Goal: Information Seeking & Learning: Learn about a topic

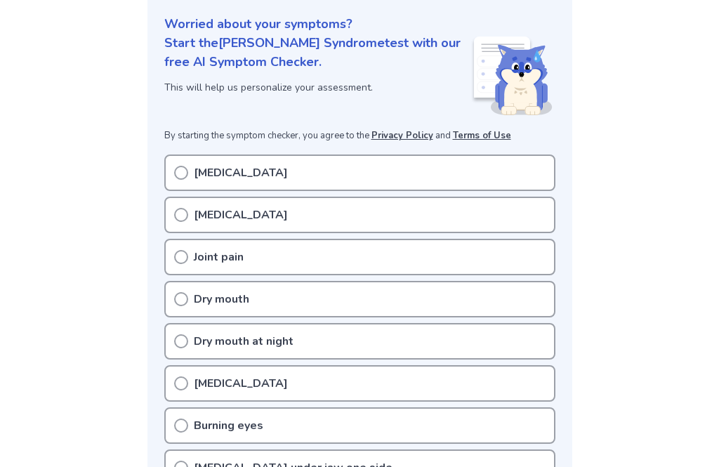
scroll to position [180, 0]
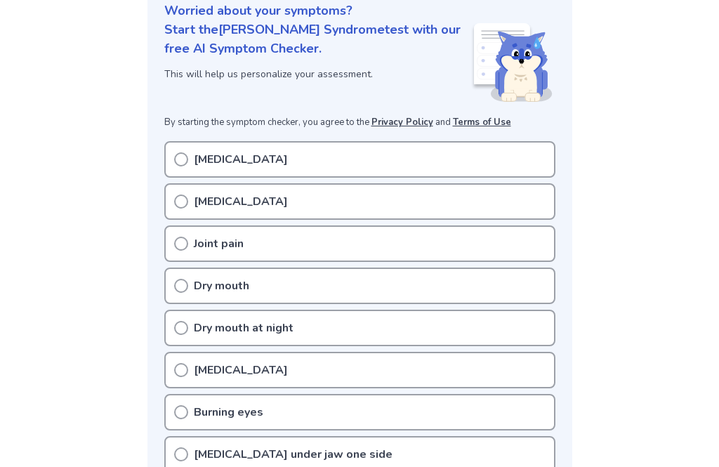
click at [193, 159] on div "Dry eyes" at bounding box center [359, 159] width 391 height 37
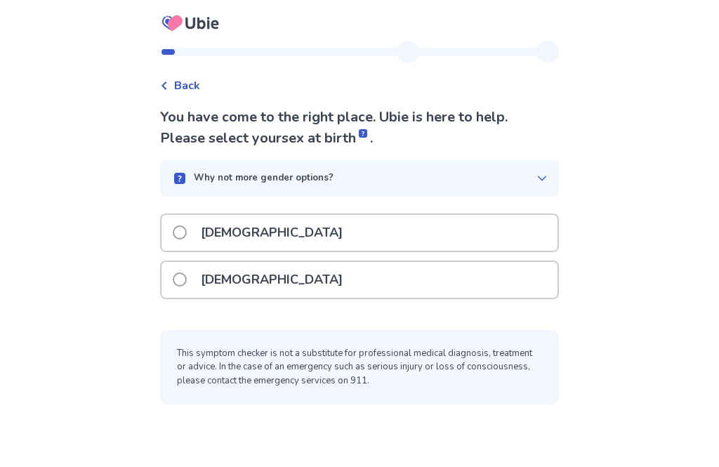
click at [187, 286] on span at bounding box center [180, 280] width 14 height 14
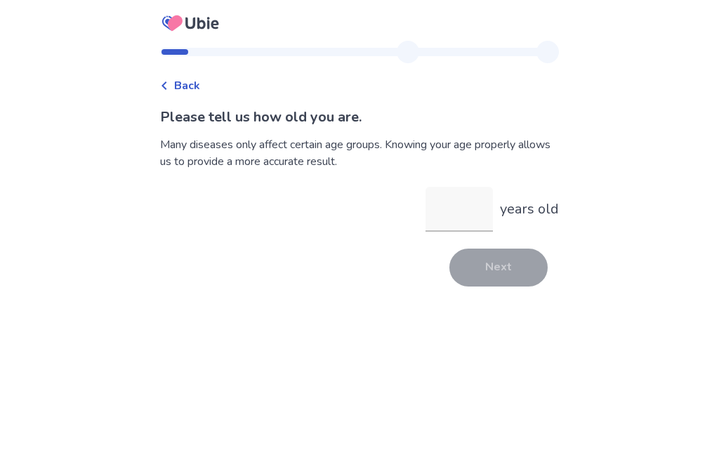
click at [458, 214] on input "years old" at bounding box center [459, 209] width 67 height 45
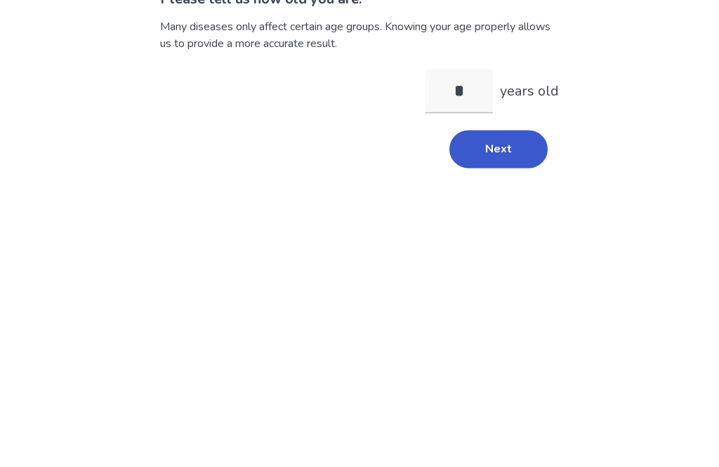
type input "**"
click at [495, 249] on button "Next" at bounding box center [499, 268] width 98 height 38
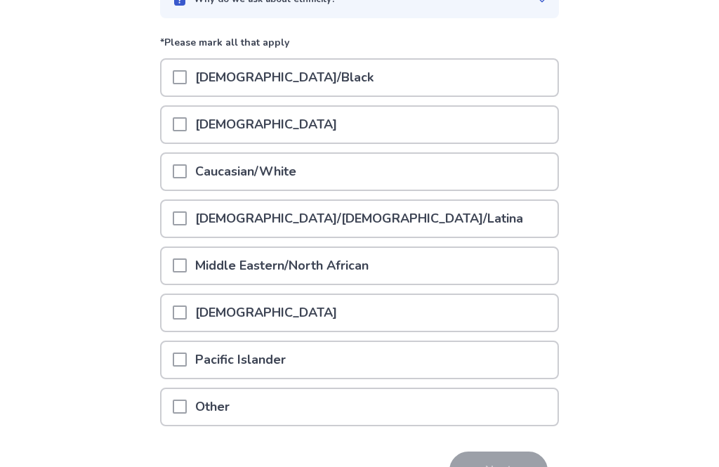
scroll to position [159, 0]
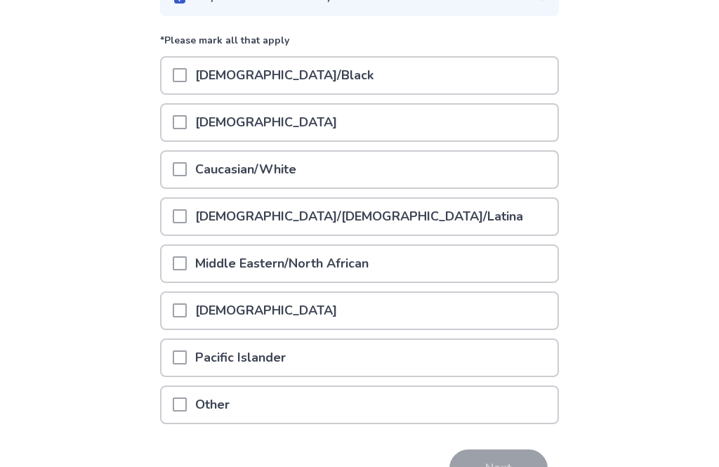
click at [187, 175] on span at bounding box center [180, 169] width 14 height 14
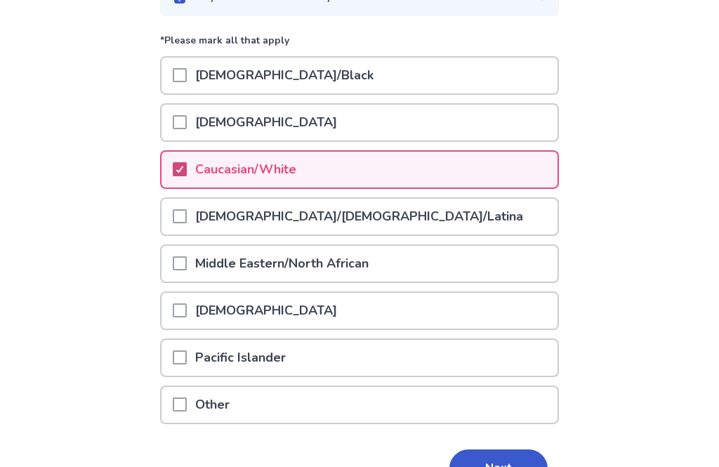
click at [505, 464] on button "Next" at bounding box center [499, 469] width 98 height 38
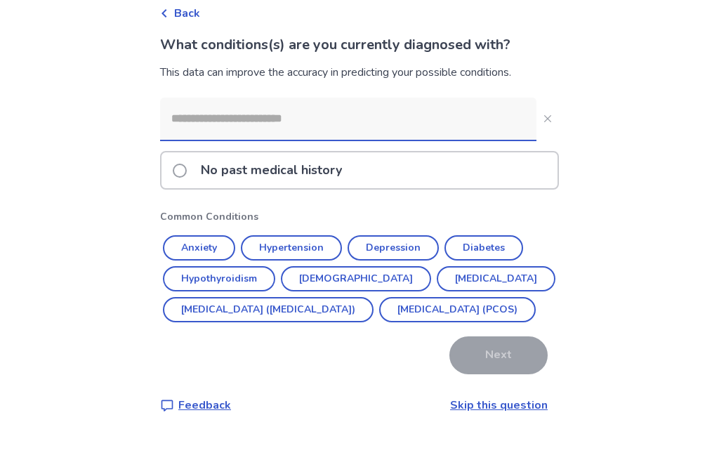
scroll to position [72, 0]
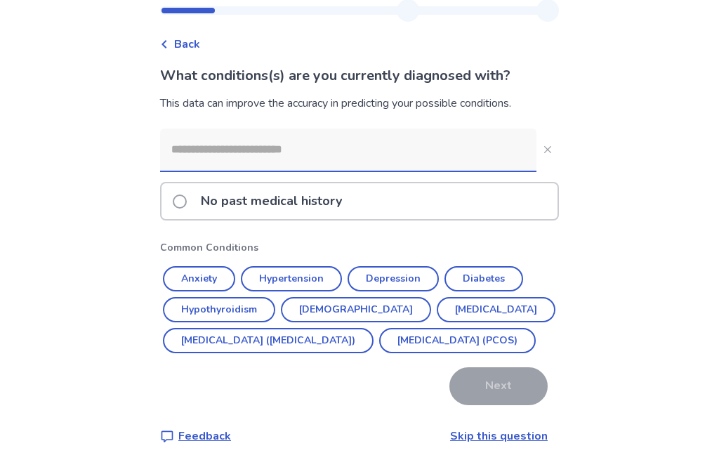
click at [642, 0] on div "Back What conditions(s) are you currently diagnosed with? This data can improve…" at bounding box center [359, 213] width 719 height 509
click at [644, 2] on div "Back What conditions(s) are you currently diagnosed with? This data can improve…" at bounding box center [359, 213] width 719 height 509
